Goal: Transaction & Acquisition: Subscribe to service/newsletter

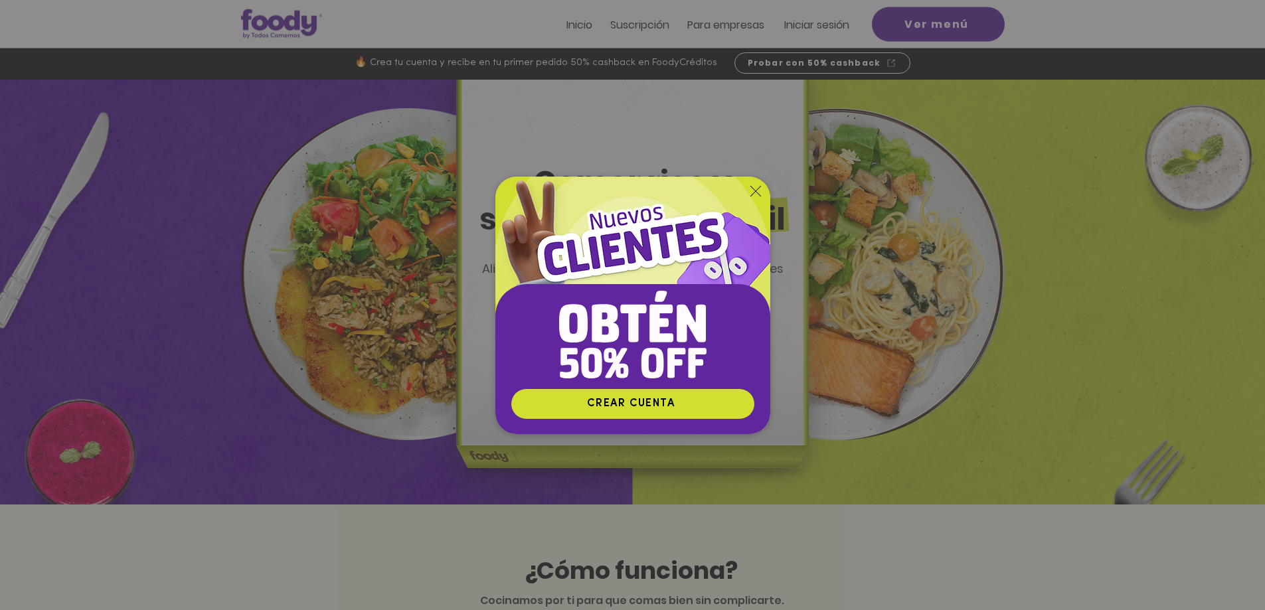
click at [325, 277] on div "Nuevos suscriptores 50% off" at bounding box center [632, 305] width 1265 height 610
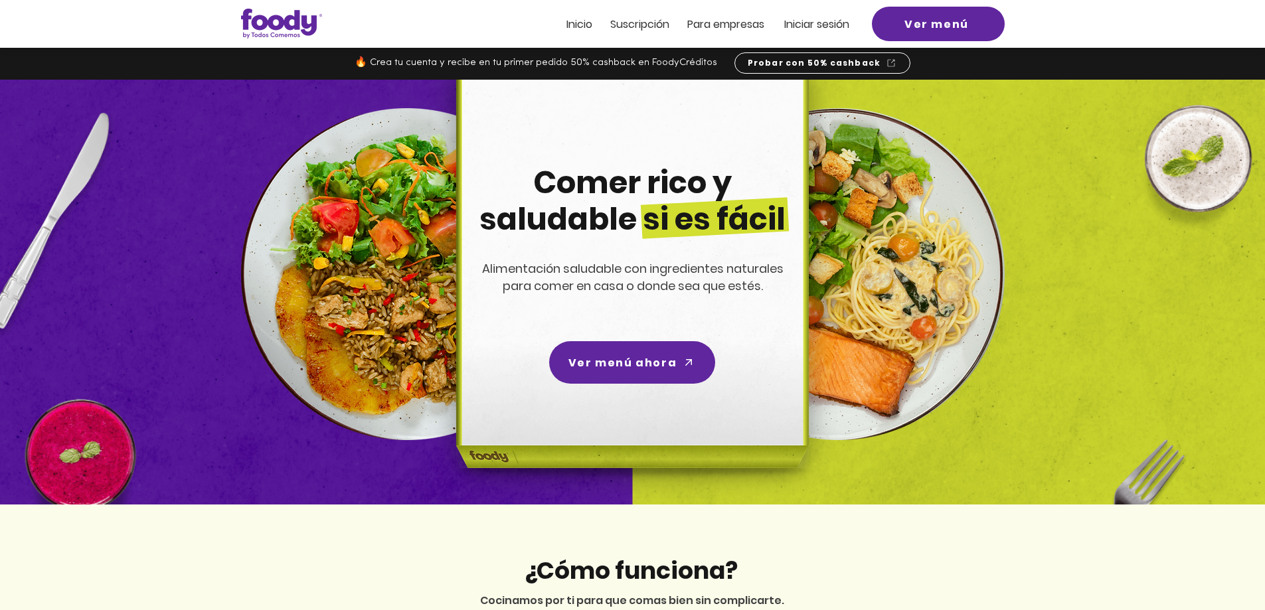
click at [421, 460] on img at bounding box center [630, 292] width 422 height 425
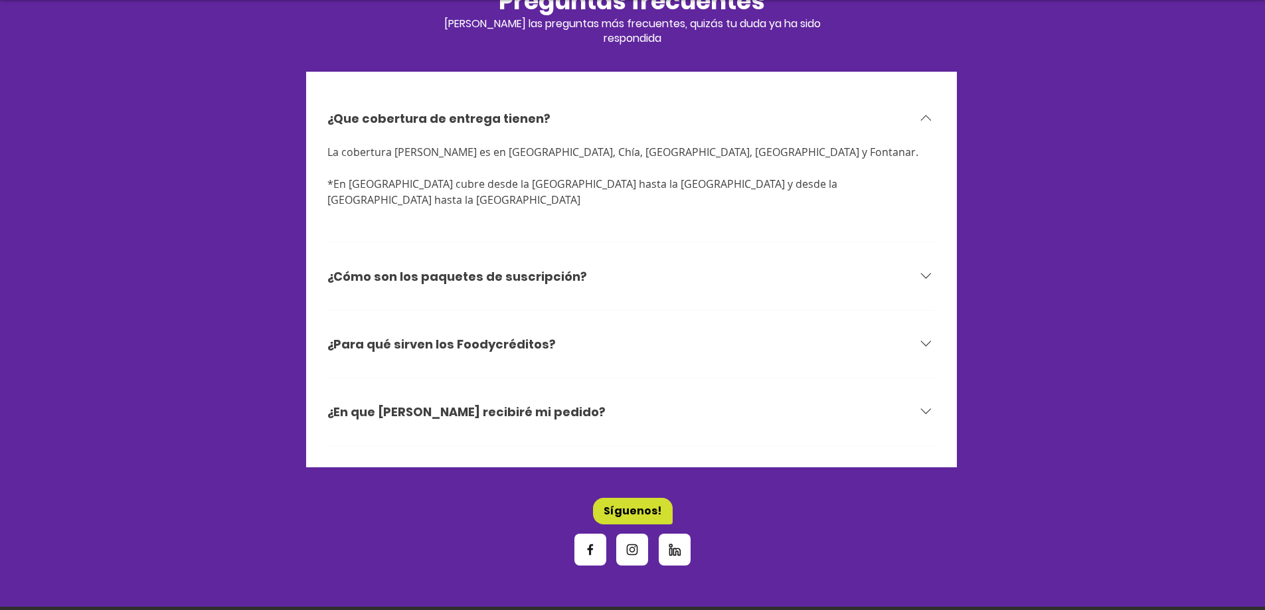
scroll to position [4184, 0]
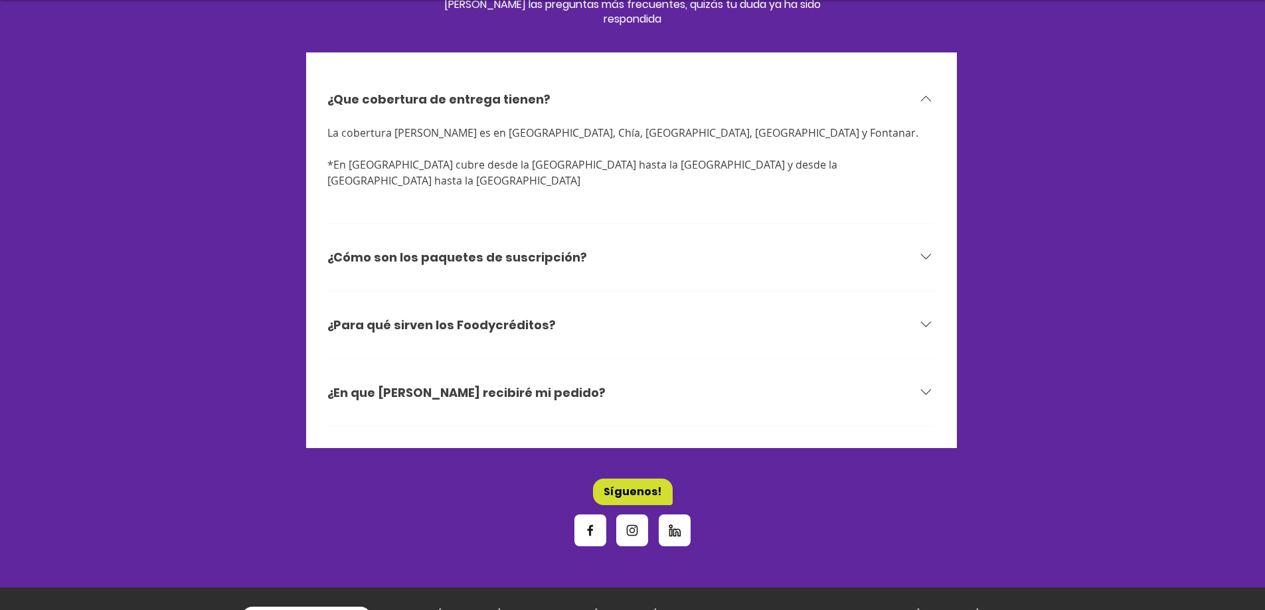
click at [507, 317] on h3 "¿Para qué sirven los Foodycréditos?" at bounding box center [441, 325] width 228 height 17
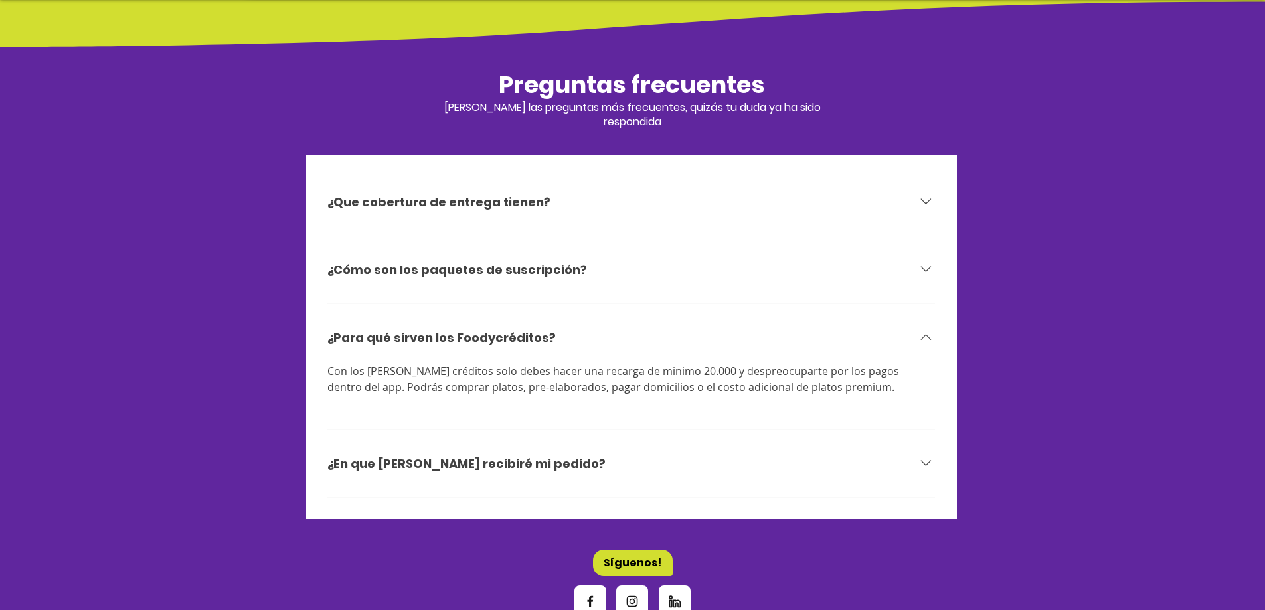
scroll to position [4068, 0]
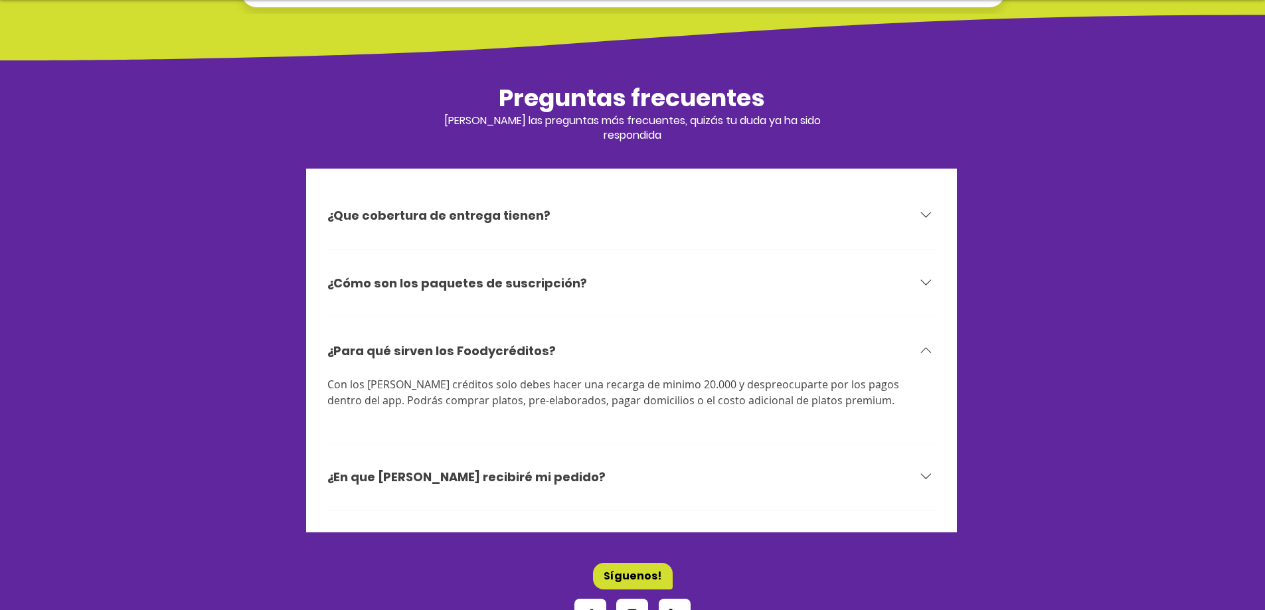
click at [576, 274] on div "¿Cómo son los paquetes de suscripción?" at bounding box center [622, 283] width 590 height 19
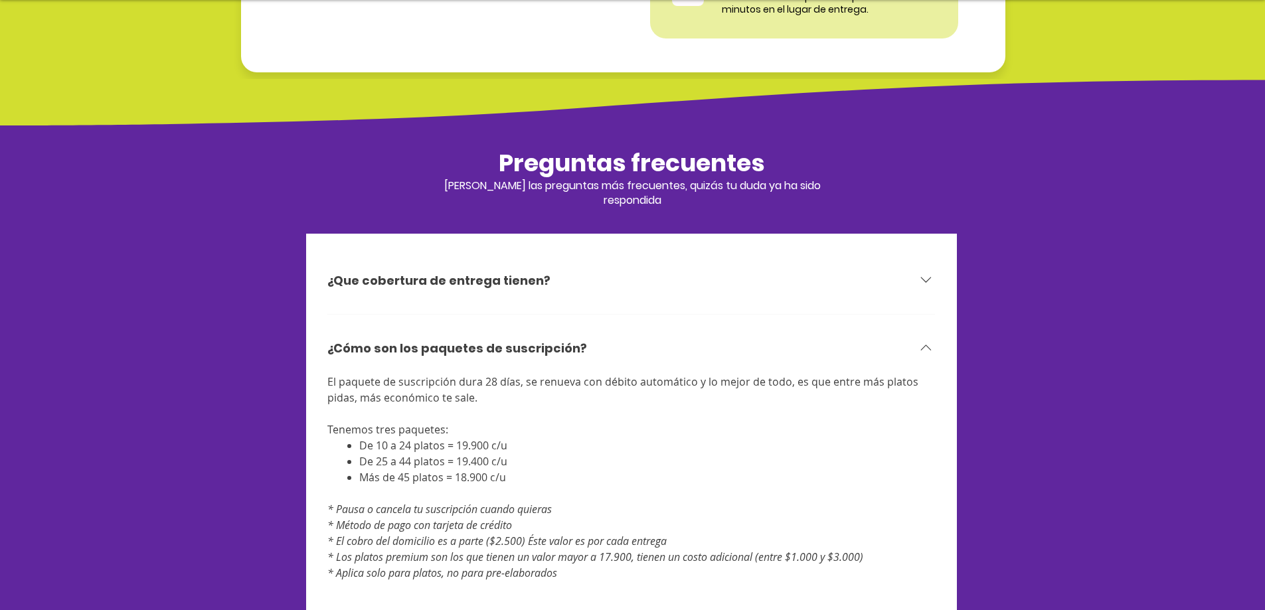
scroll to position [4000, 0]
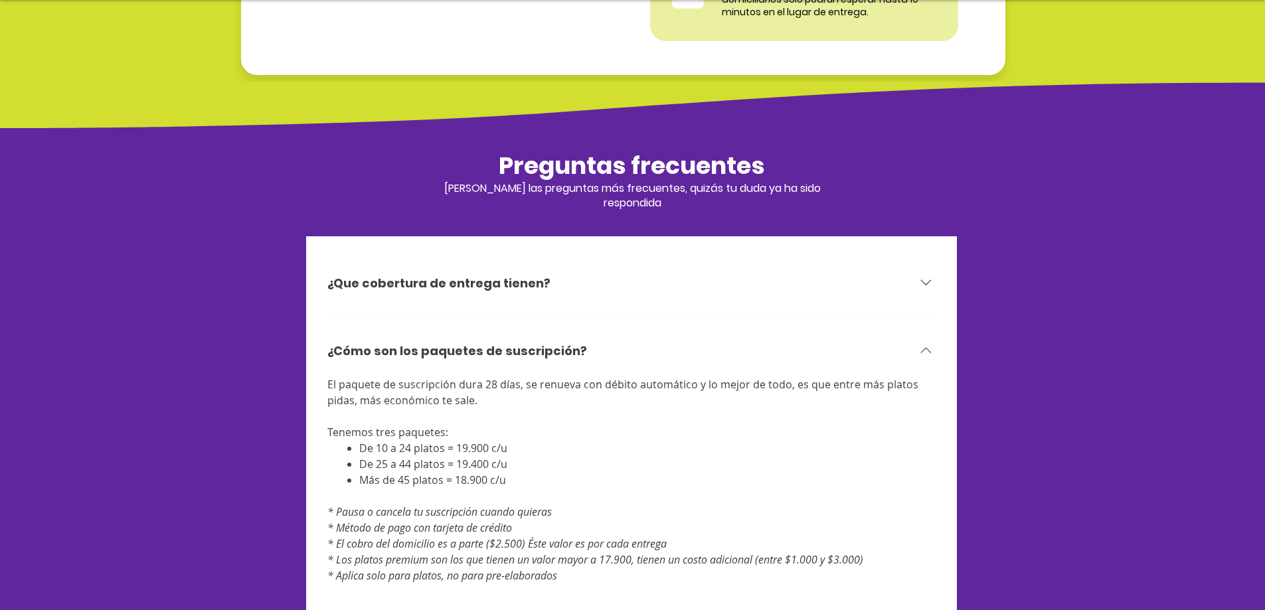
click at [549, 274] on div "¿Que cobertura de entrega tienen?" at bounding box center [622, 283] width 590 height 19
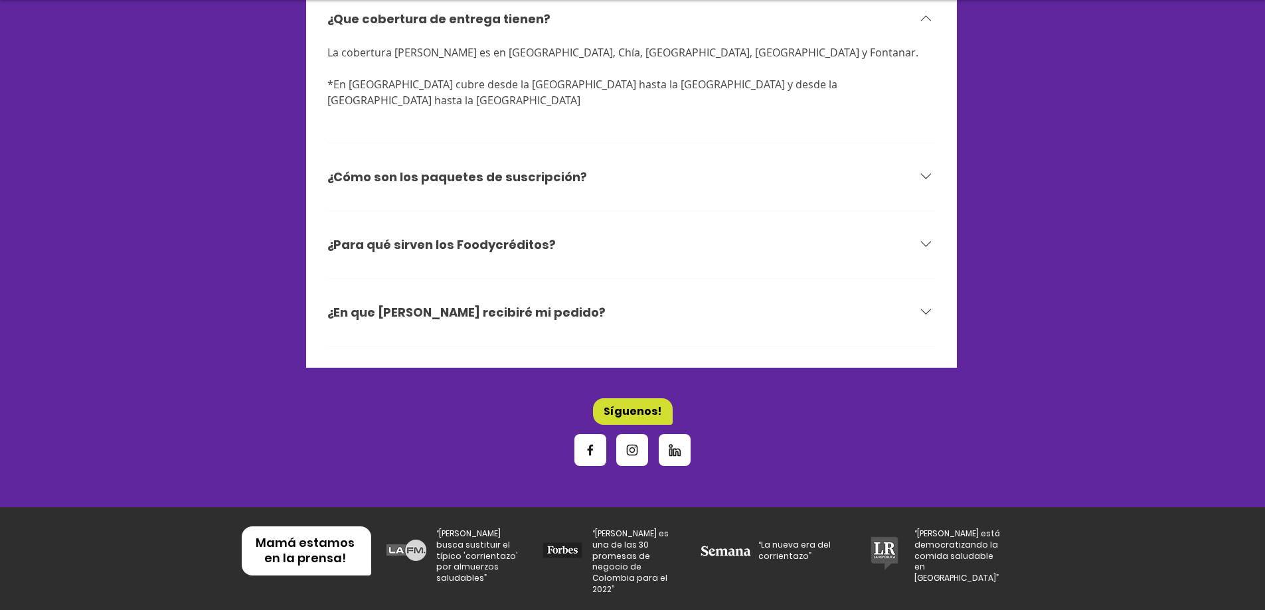
click at [466, 304] on h3 "¿En que [PERSON_NAME] recibiré mi pedido?" at bounding box center [466, 312] width 278 height 17
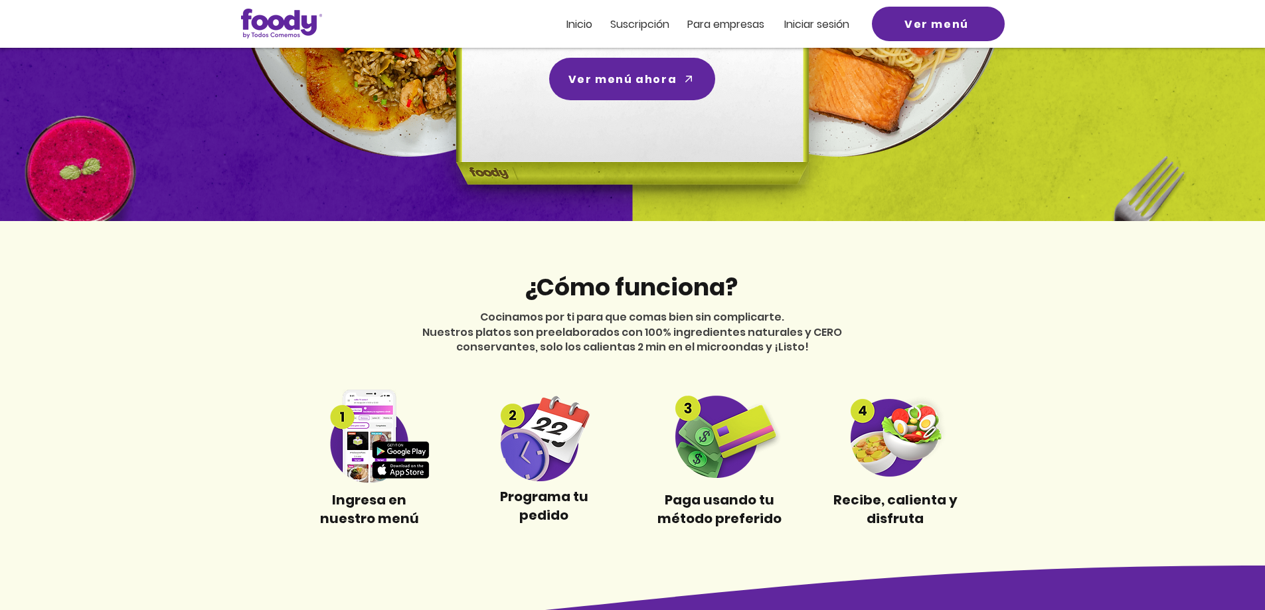
scroll to position [0, 0]
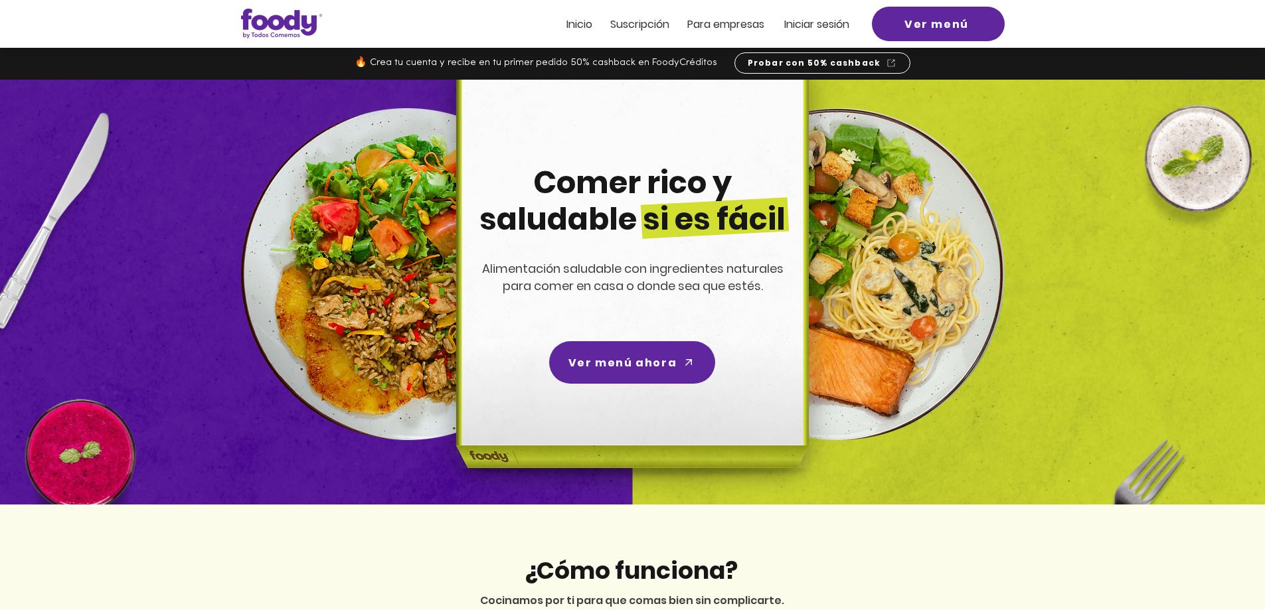
click at [587, 23] on span "Inicio" at bounding box center [579, 24] width 26 height 15
click at [642, 25] on span "Suscripción" at bounding box center [639, 24] width 59 height 15
